Goal: Information Seeking & Learning: Learn about a topic

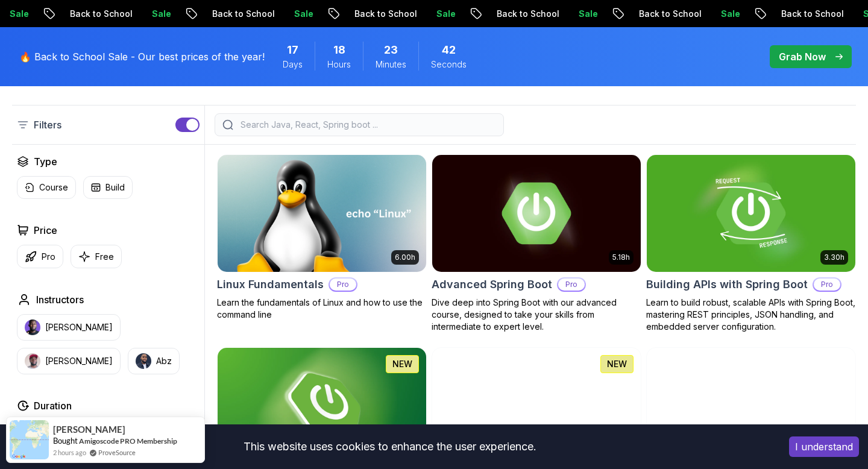
scroll to position [318, 0]
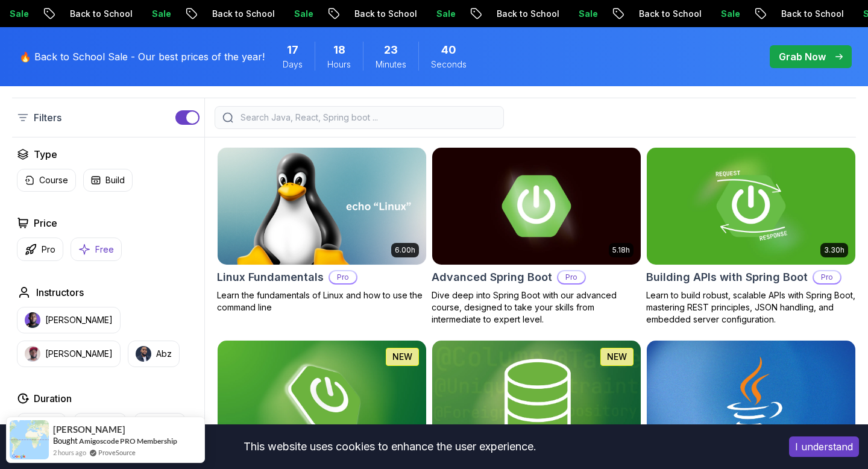
click at [84, 252] on icon "button" at bounding box center [85, 249] width 10 height 10
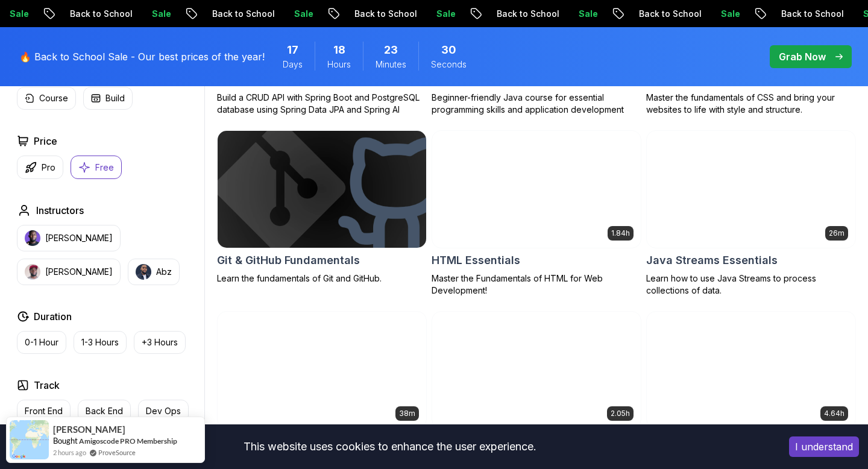
scroll to position [333, 0]
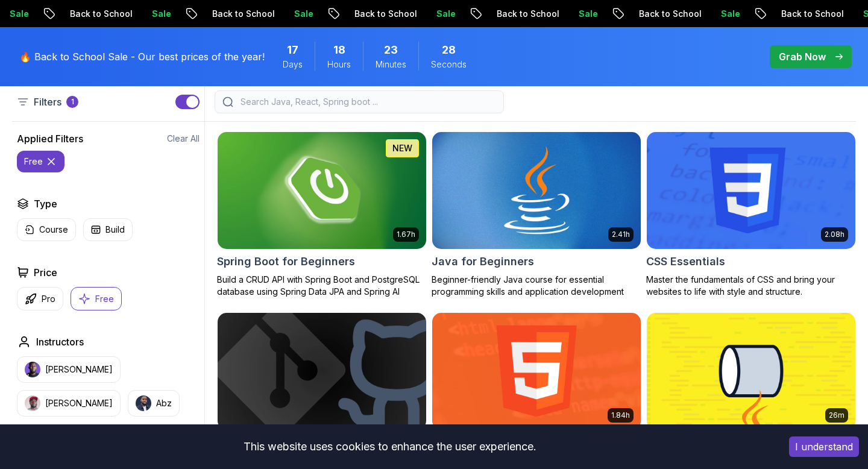
click at [480, 150] on img at bounding box center [536, 190] width 219 height 122
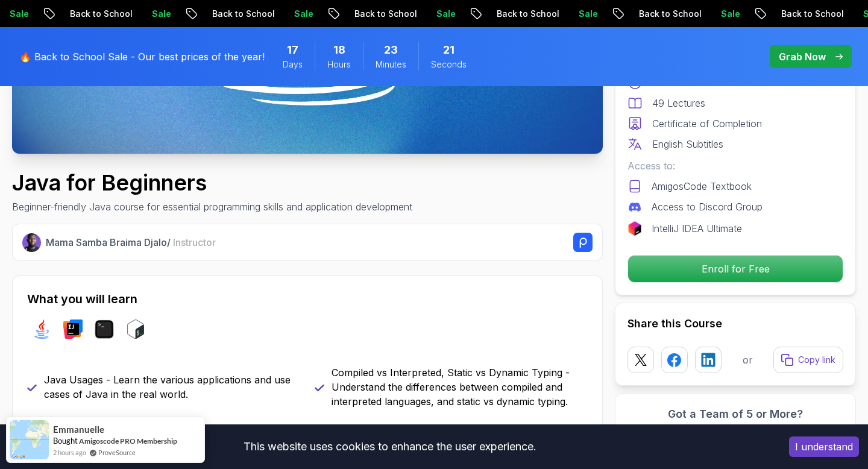
scroll to position [339, 0]
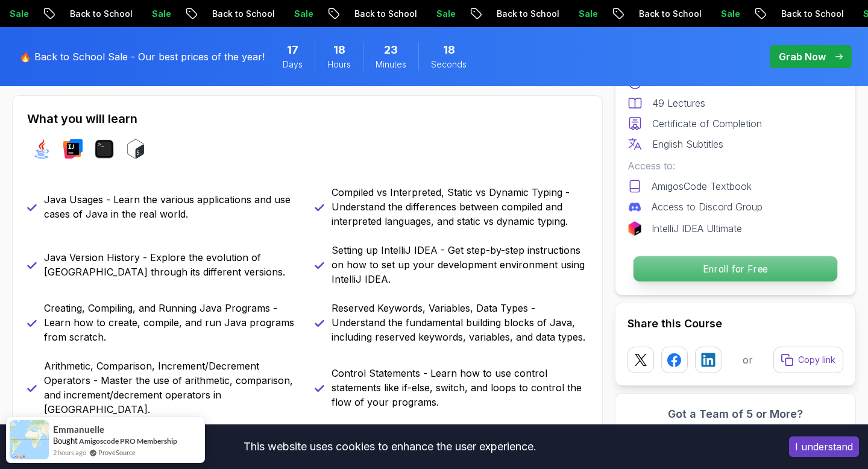
click at [695, 267] on p "Enroll for Free" at bounding box center [735, 268] width 204 height 25
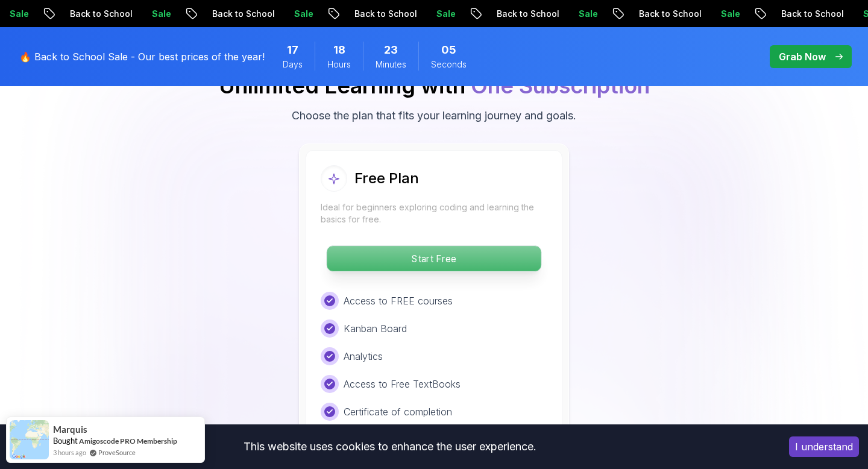
scroll to position [2493, 0]
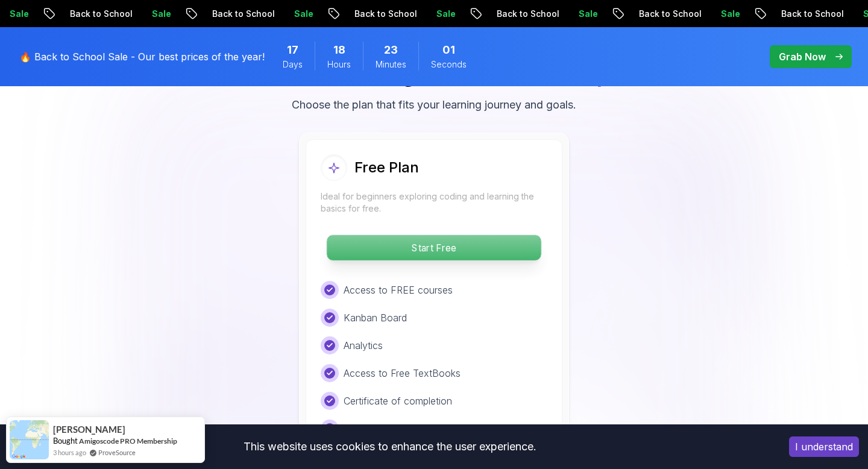
click at [480, 235] on p "Start Free" at bounding box center [434, 247] width 214 height 25
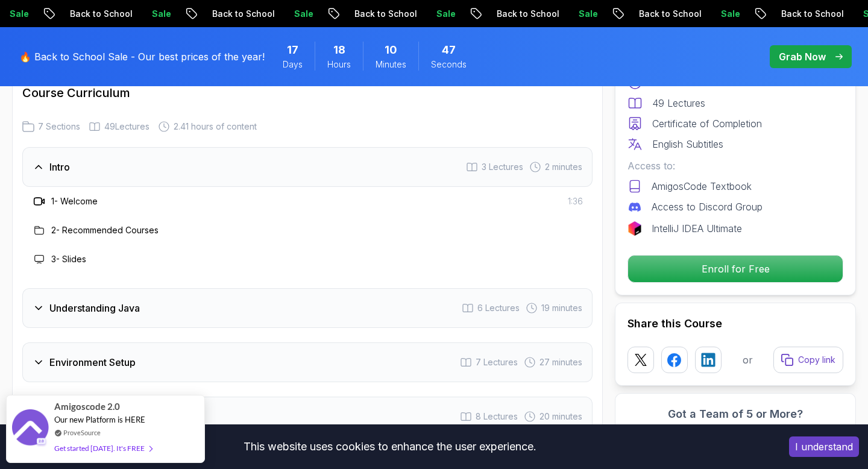
scroll to position [1756, 0]
click at [340, 287] on div "Understanding Java 6 Lectures 19 minutes" at bounding box center [307, 307] width 570 height 40
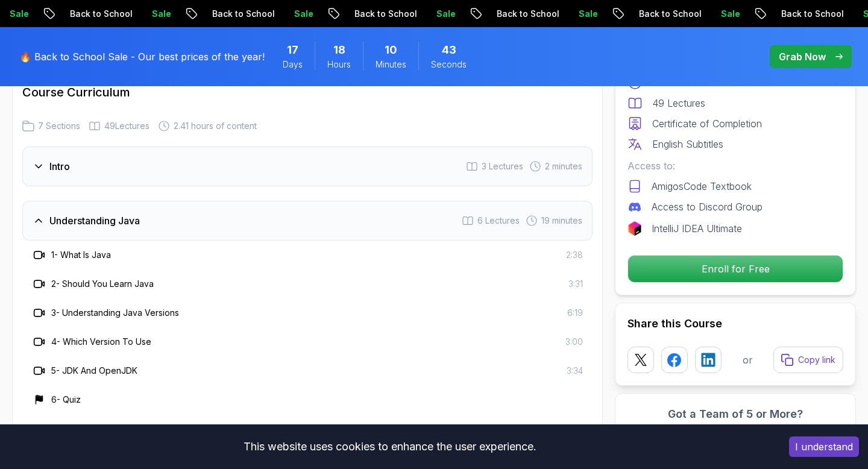
click at [319, 201] on div "Understanding Java 6 Lectures 19 minutes" at bounding box center [307, 221] width 570 height 40
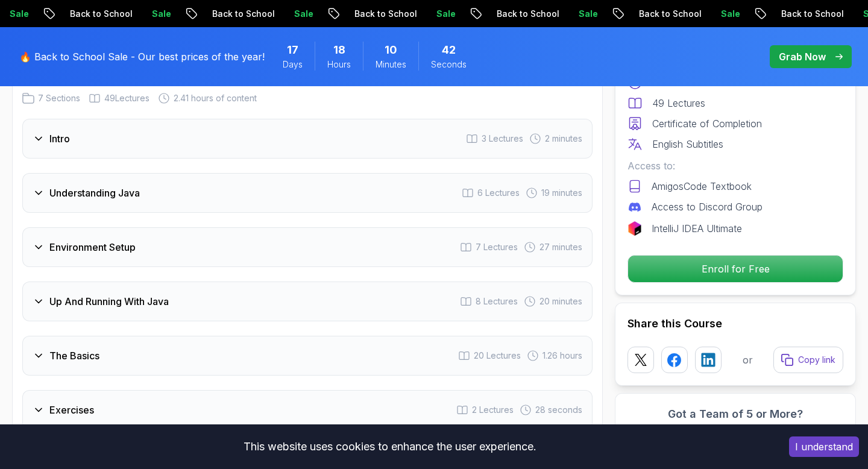
scroll to position [1785, 0]
click at [284, 226] on div "Environment Setup 7 Lectures 27 minutes" at bounding box center [307, 246] width 570 height 40
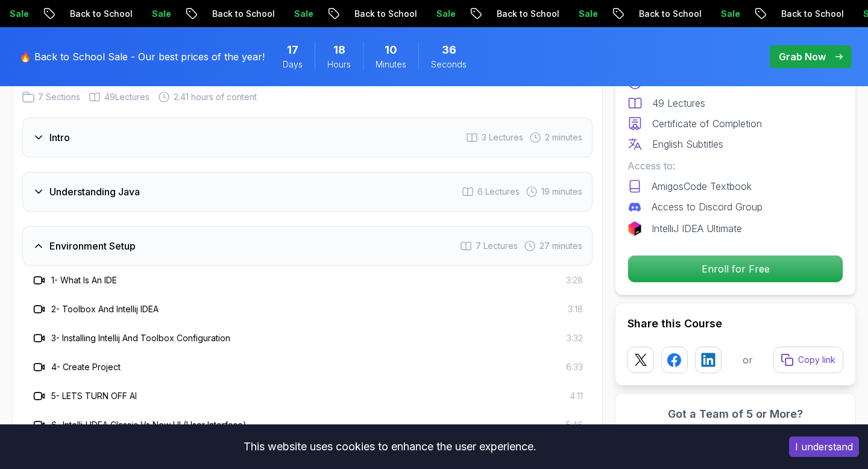
click at [284, 226] on div "Environment Setup 7 Lectures 27 minutes" at bounding box center [307, 246] width 570 height 40
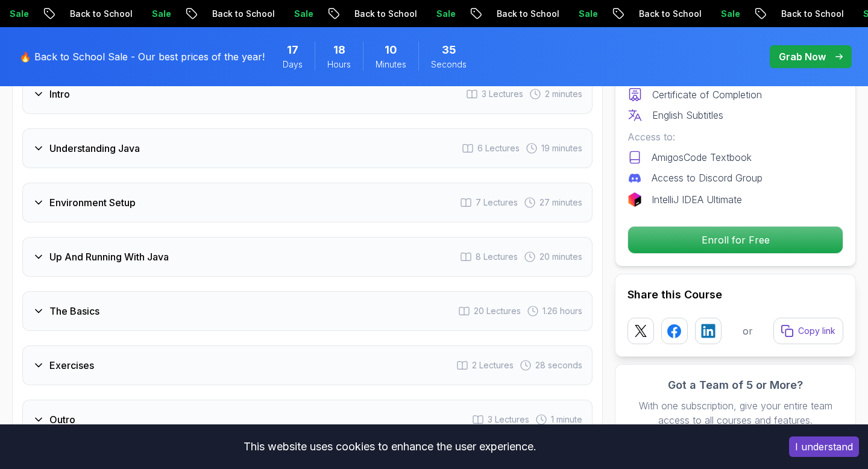
scroll to position [1835, 0]
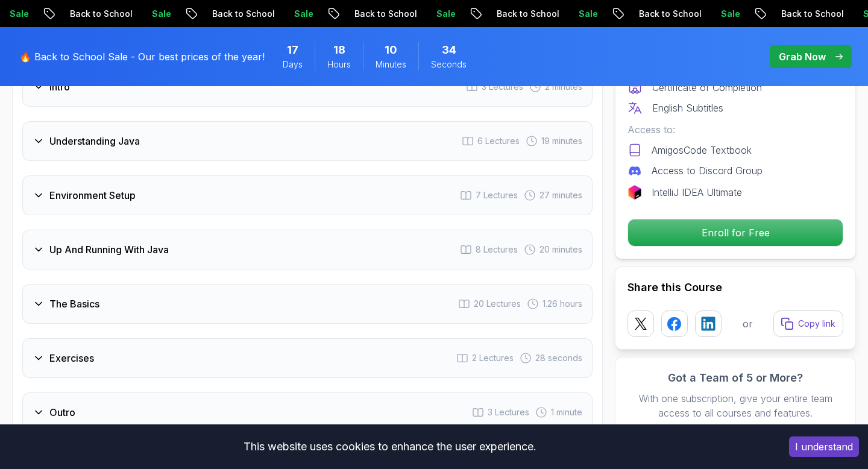
click at [268, 230] on div "Up And Running With Java 8 Lectures 20 minutes" at bounding box center [307, 250] width 570 height 40
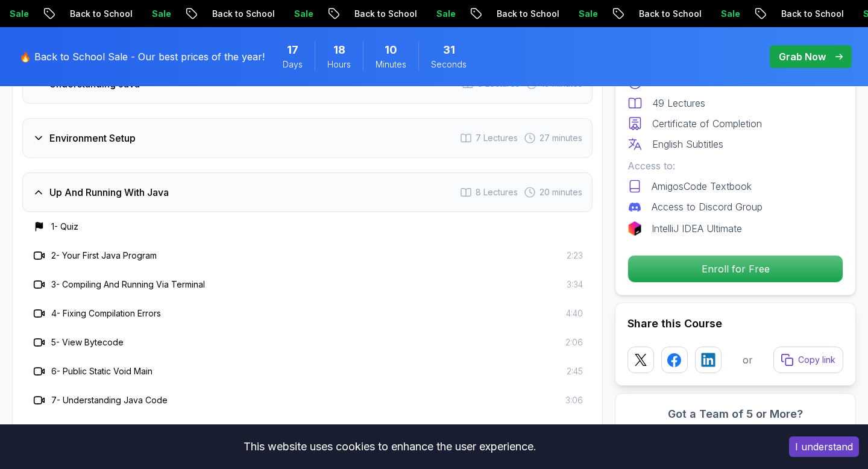
scroll to position [1895, 0]
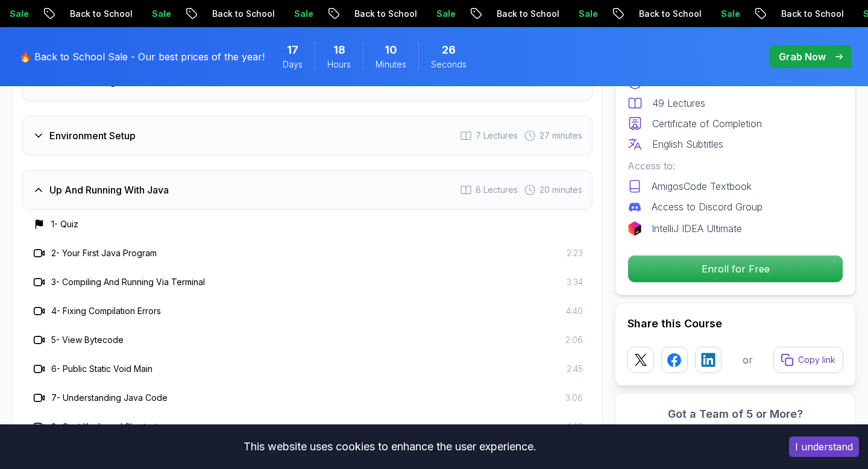
click at [269, 170] on div "Up And Running With Java 8 Lectures 20 minutes" at bounding box center [307, 190] width 570 height 40
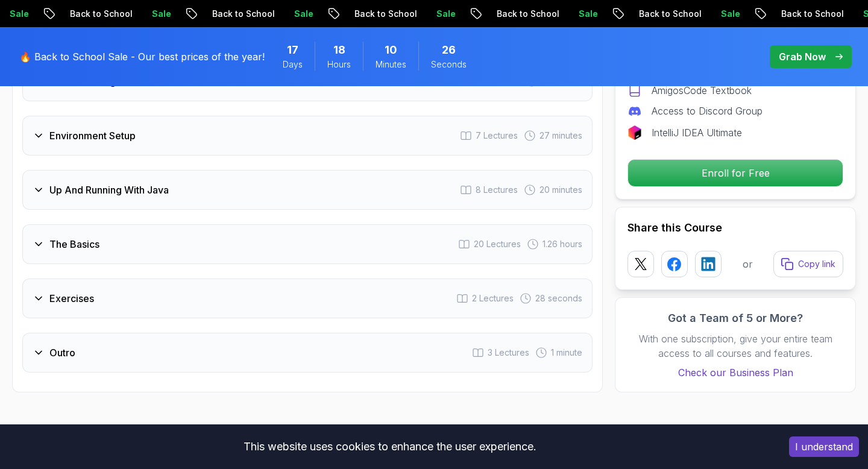
scroll to position [1906, 0]
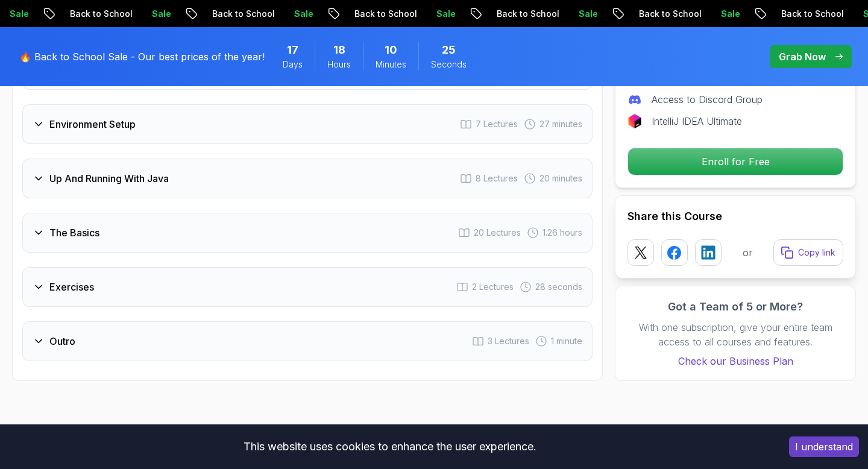
click at [242, 213] on div "The Basics 20 Lectures 1.26 hours" at bounding box center [307, 233] width 570 height 40
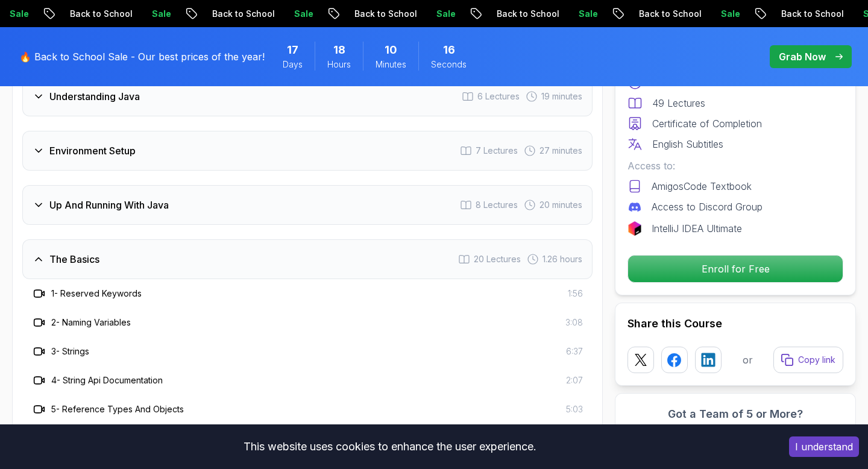
scroll to position [1863, 0]
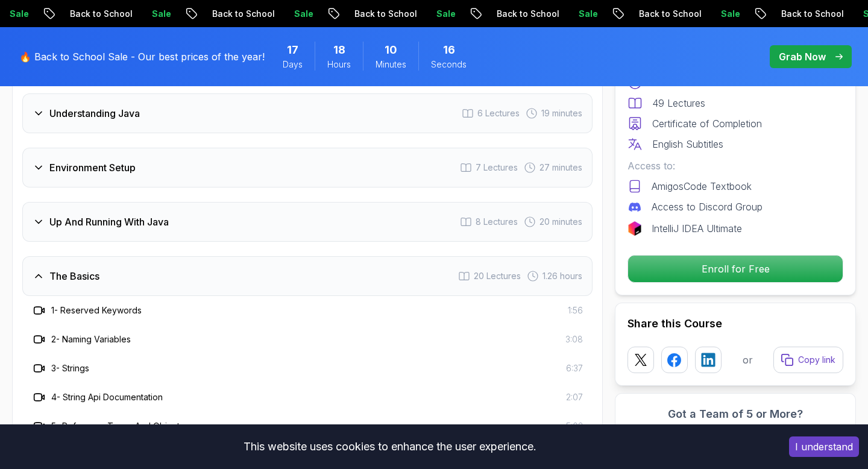
click at [224, 256] on div "The Basics 20 Lectures 1.26 hours" at bounding box center [307, 276] width 570 height 40
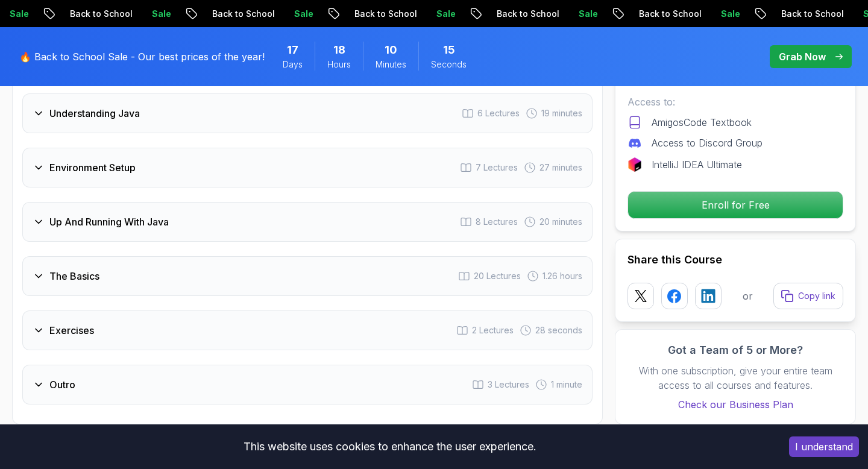
click at [173, 310] on div "Exercises 2 Lectures 28 seconds" at bounding box center [307, 330] width 570 height 40
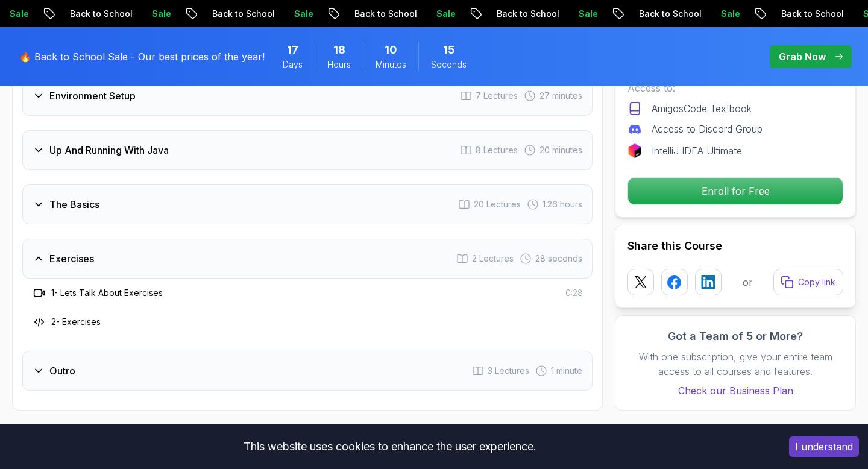
scroll to position [1958, 0]
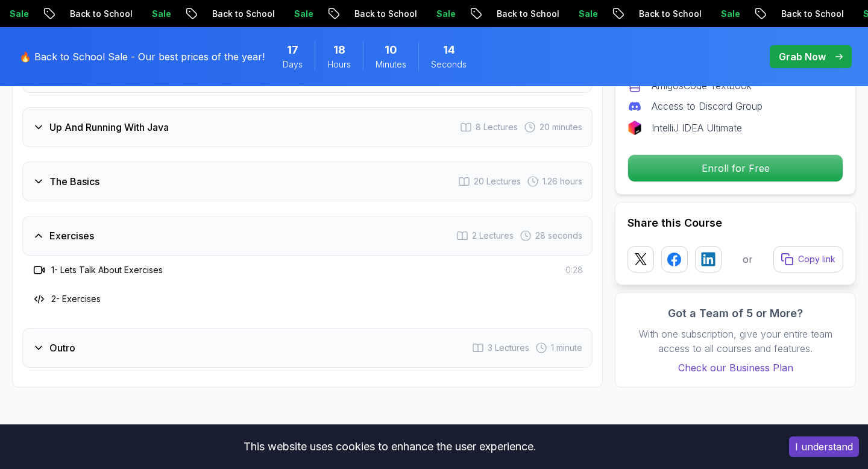
click at [170, 328] on div "Outro 3 Lectures 1 minute" at bounding box center [307, 348] width 570 height 40
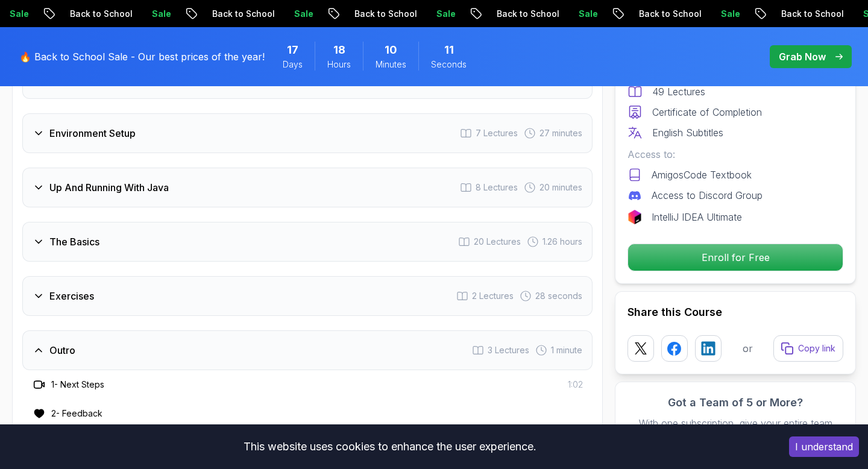
scroll to position [1952, 0]
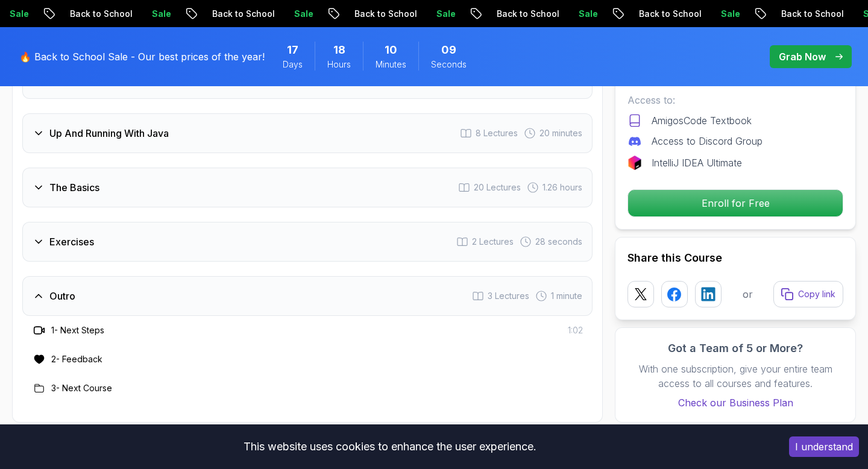
click at [124, 276] on div "Outro 3 Lectures 1 minute" at bounding box center [307, 296] width 570 height 40
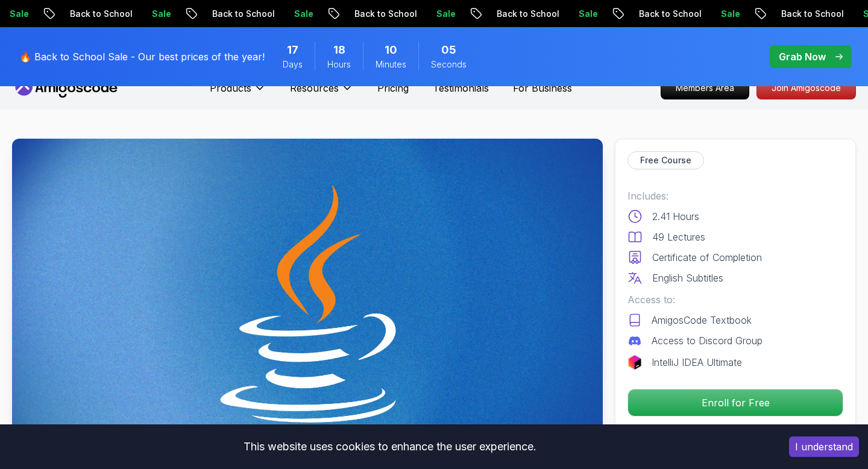
scroll to position [0, 0]
